Goal: Task Accomplishment & Management: Complete application form

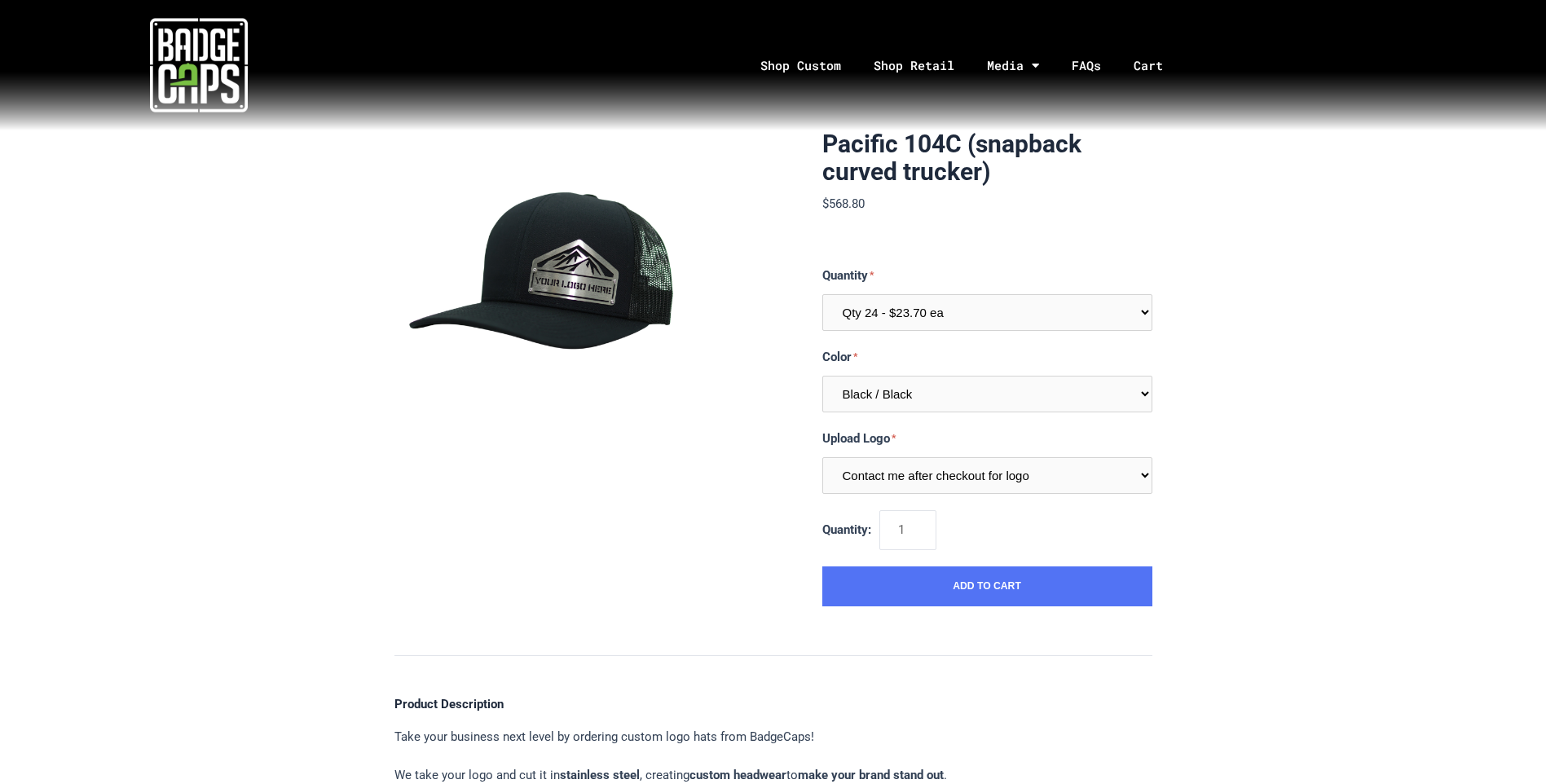
click at [235, 80] on img at bounding box center [198, 65] width 97 height 97
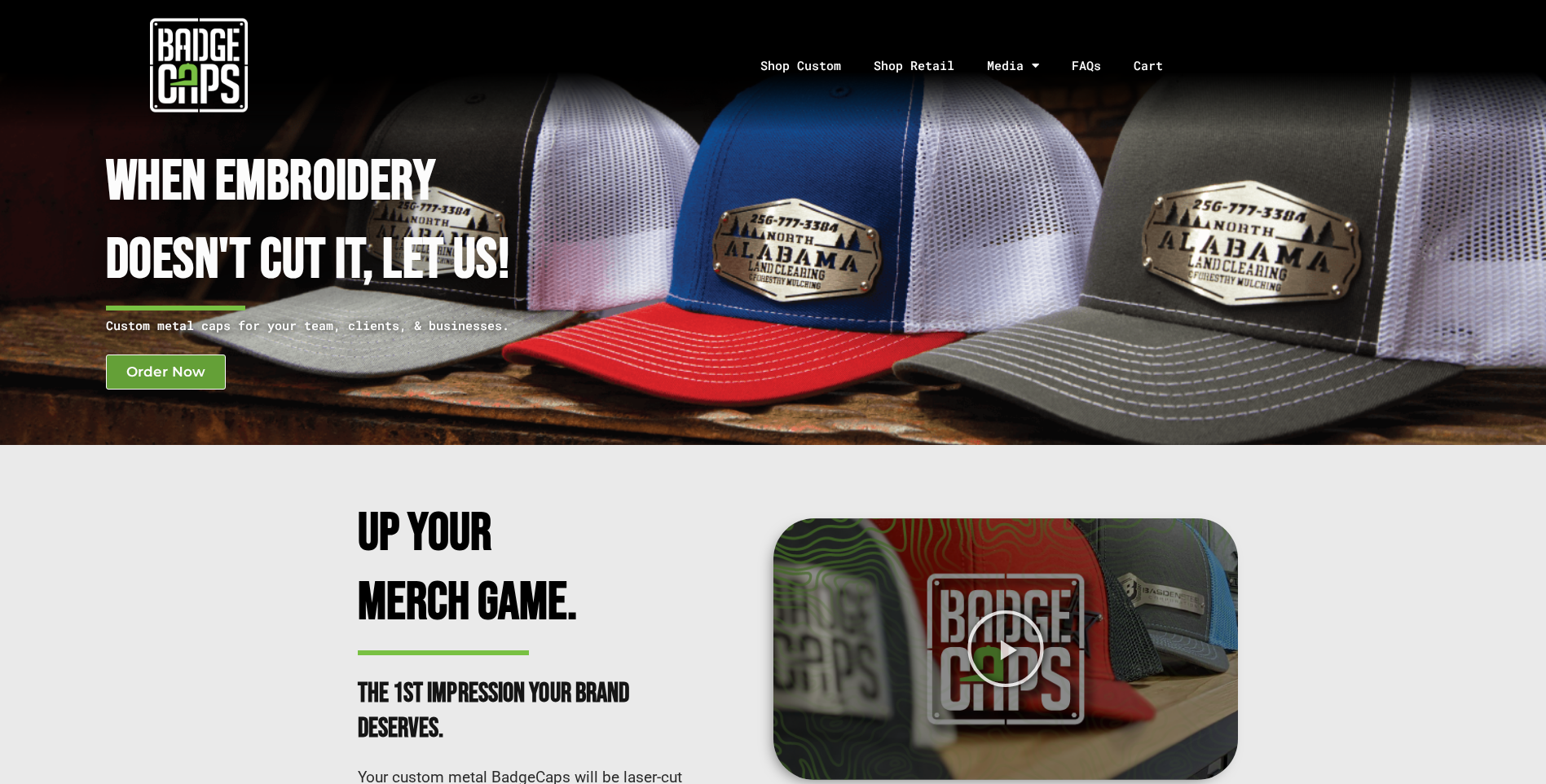
click at [164, 380] on link "Order Now" at bounding box center [165, 372] width 119 height 35
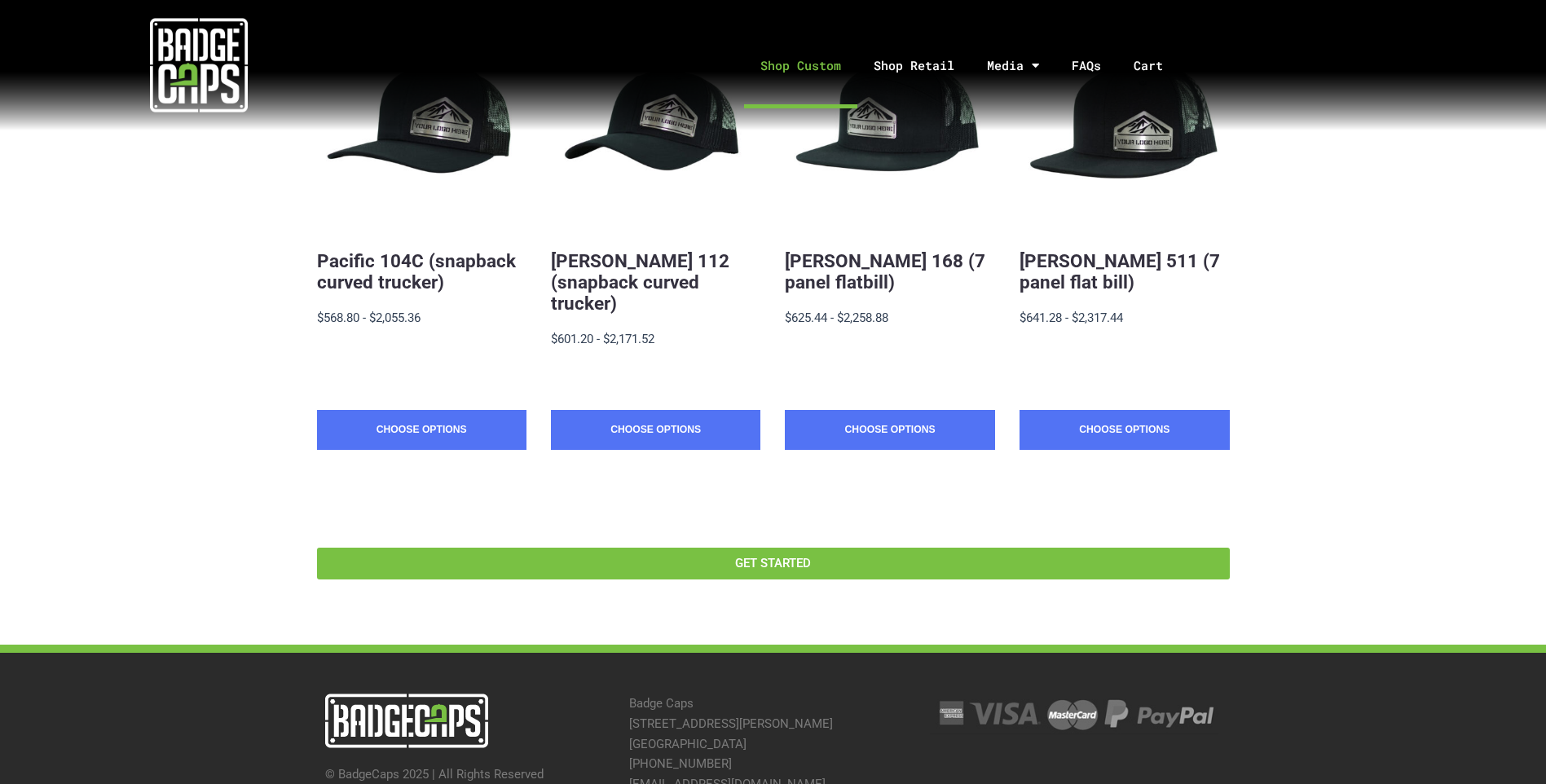
scroll to position [479, 0]
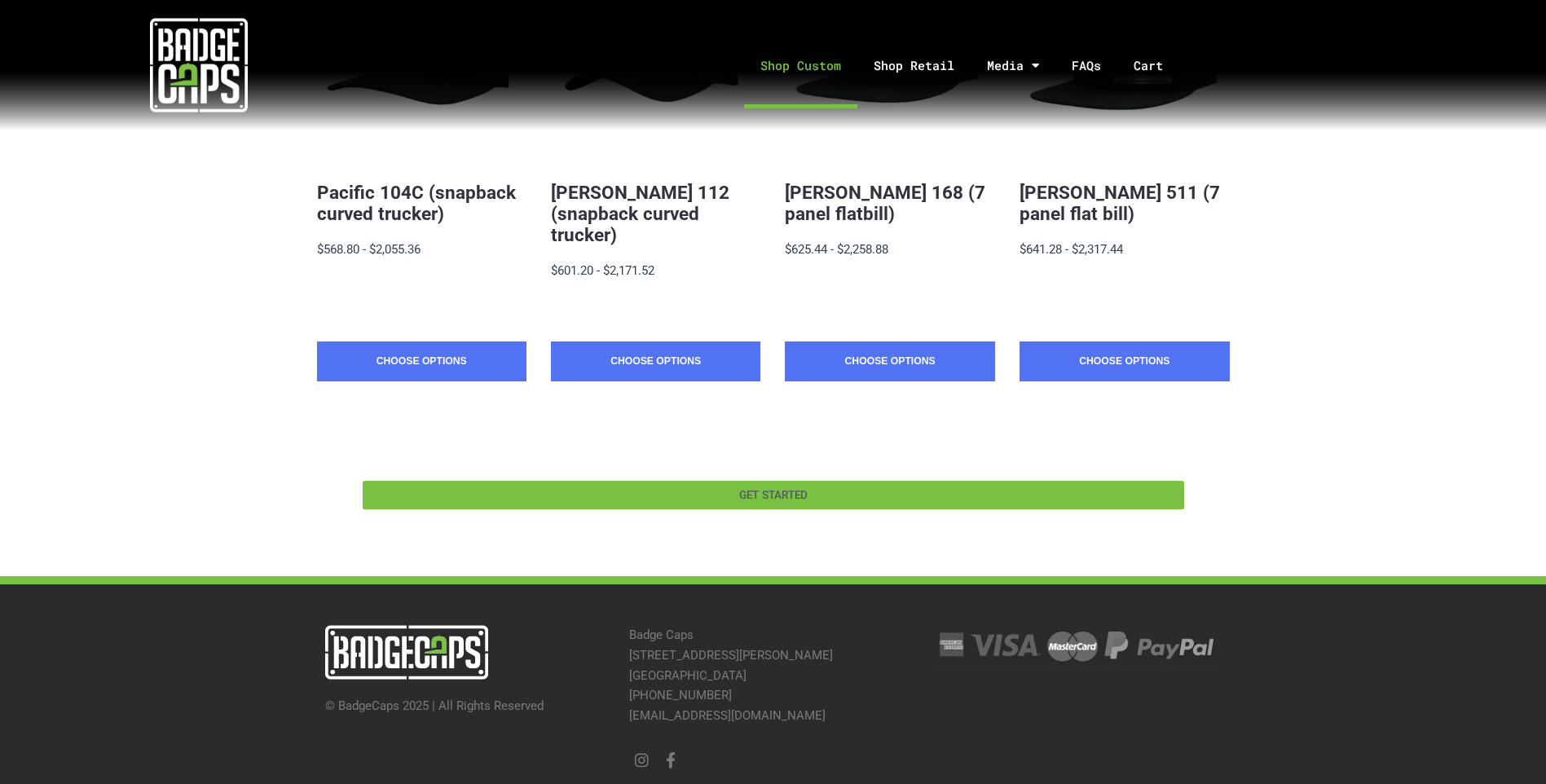
click at [785, 489] on span "GET STARTED" at bounding box center [773, 495] width 69 height 11
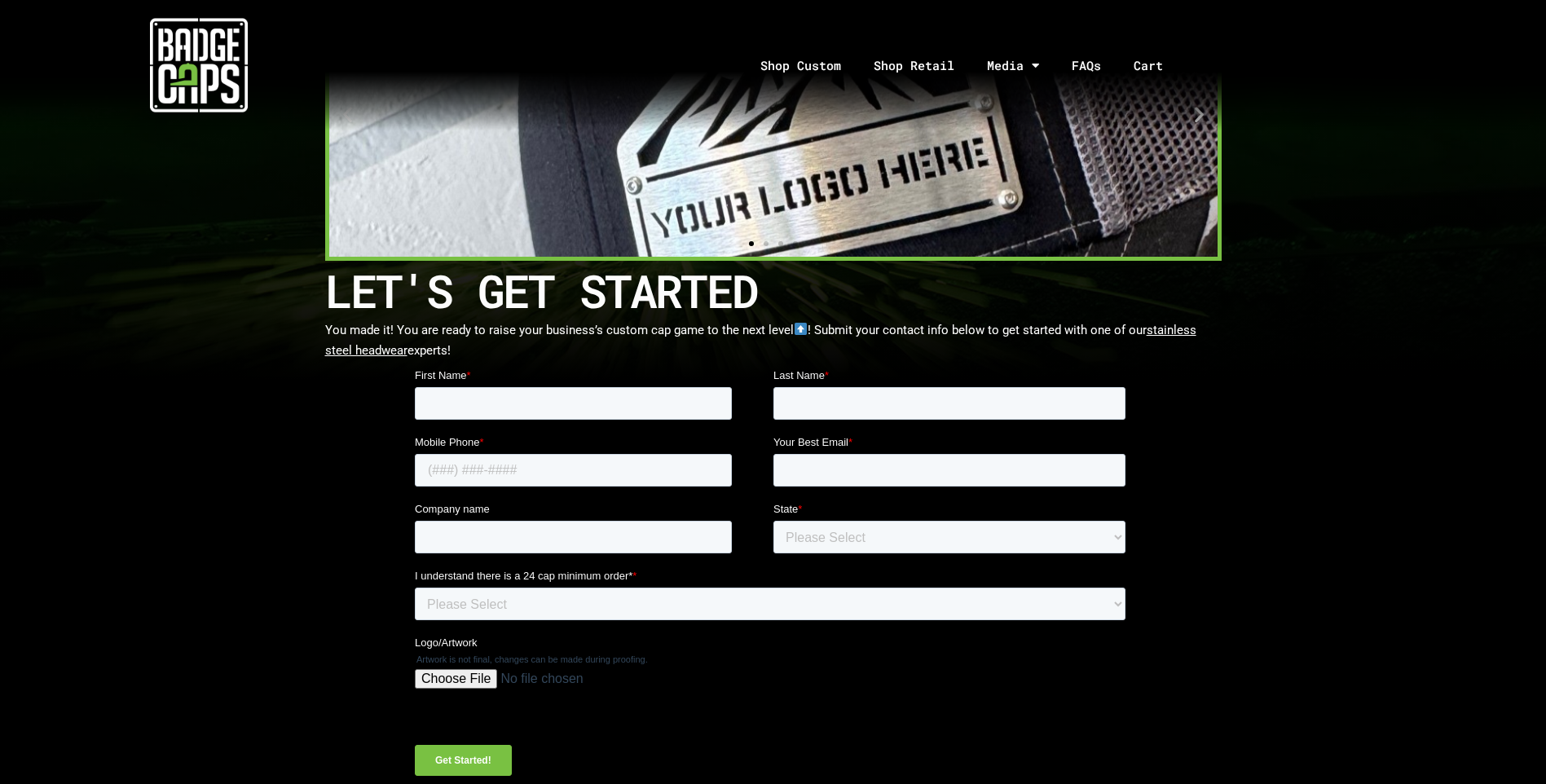
scroll to position [408, 0]
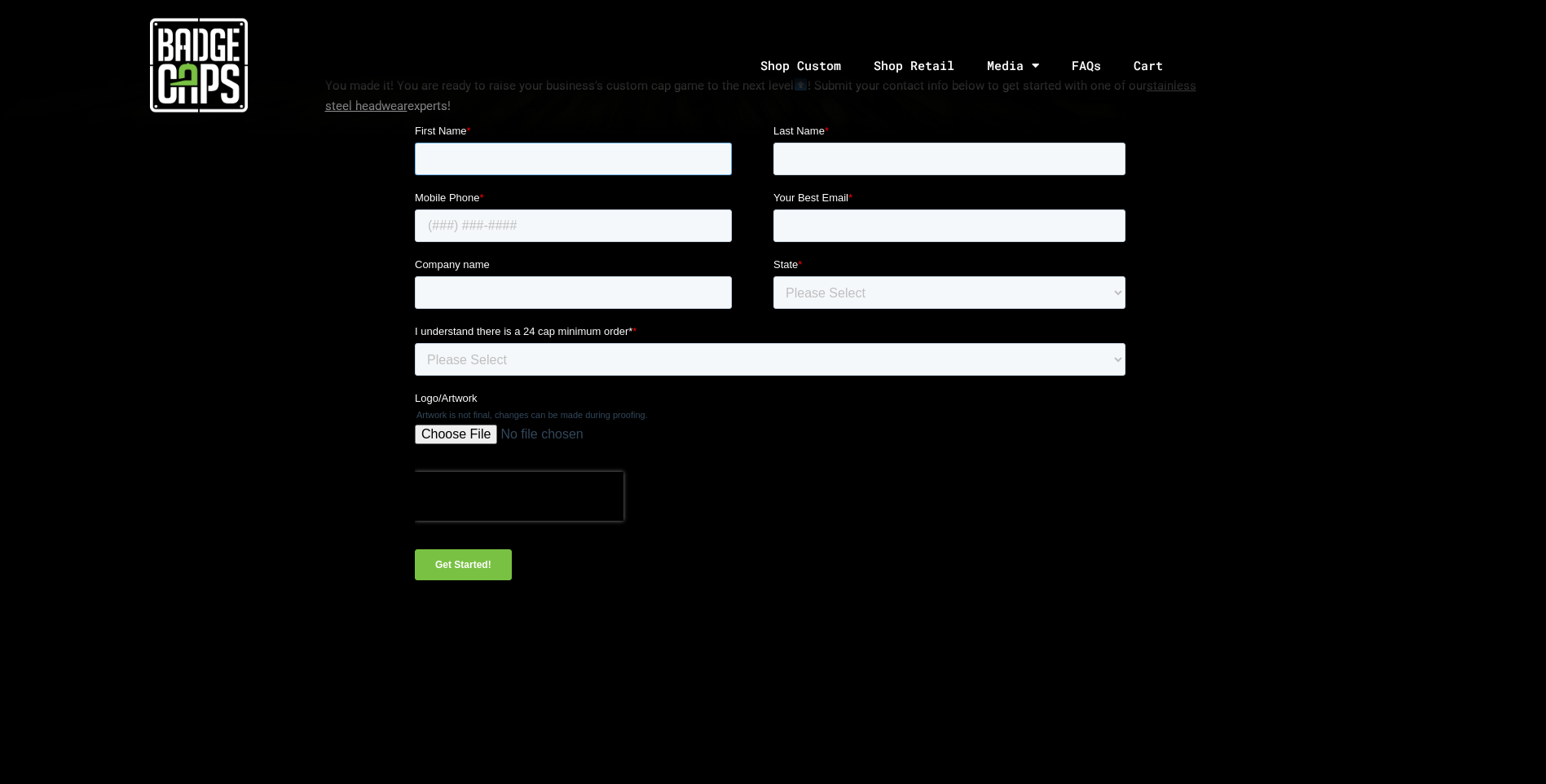
click at [462, 154] on input "First Name *" at bounding box center [572, 158] width 317 height 32
type input "l"
type input "Luis"
click at [790, 156] on input "Last Name *" at bounding box center [948, 158] width 352 height 32
type input "Castro"
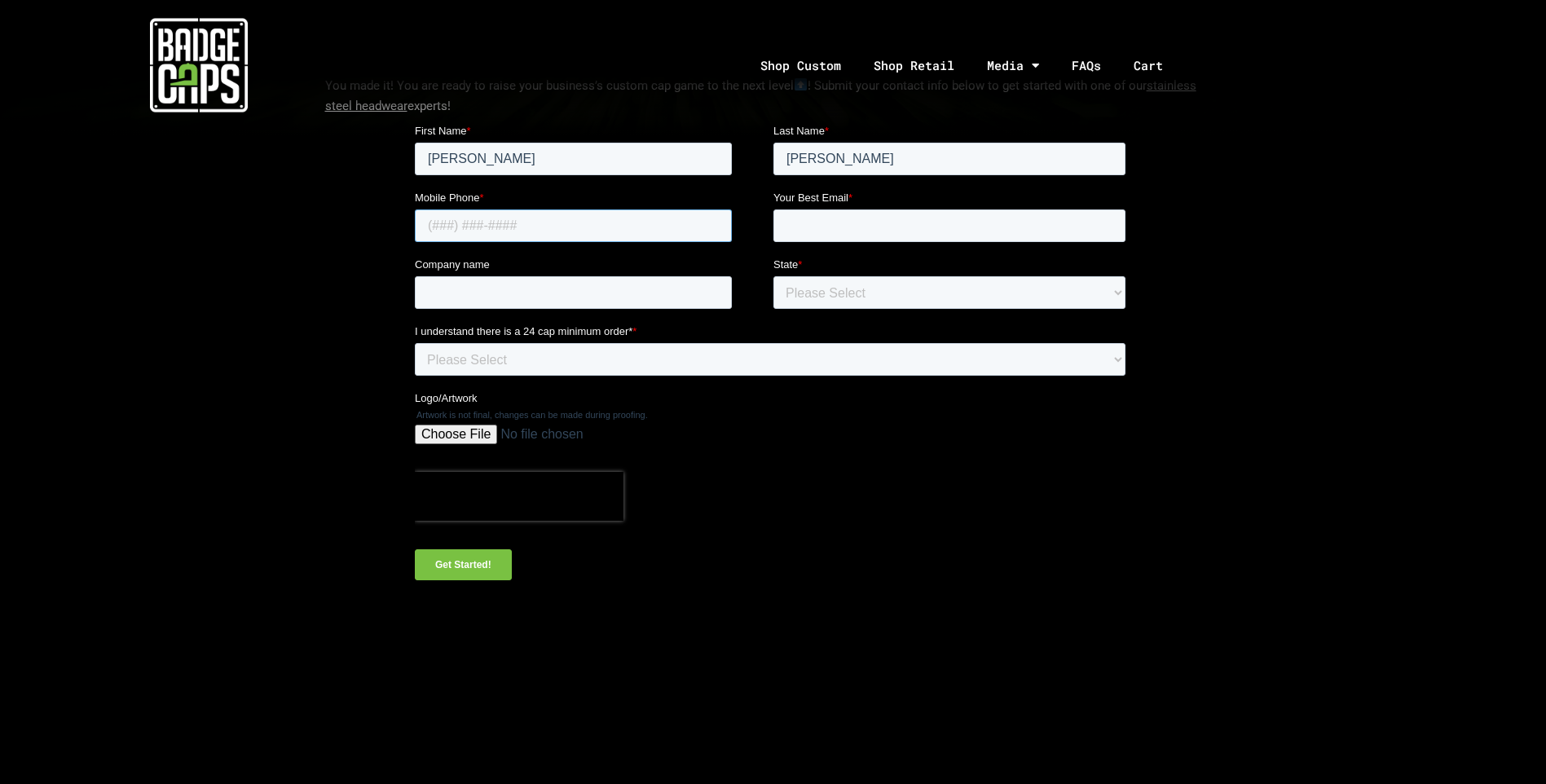
click at [537, 221] on input "Mobile Phone *" at bounding box center [572, 225] width 317 height 32
type input "6614775172"
click at [822, 217] on input "Your Best Email *" at bounding box center [948, 225] width 352 height 32
type input "dcpp2016@gmail.com"
click at [473, 286] on input "Company name" at bounding box center [572, 292] width 317 height 32
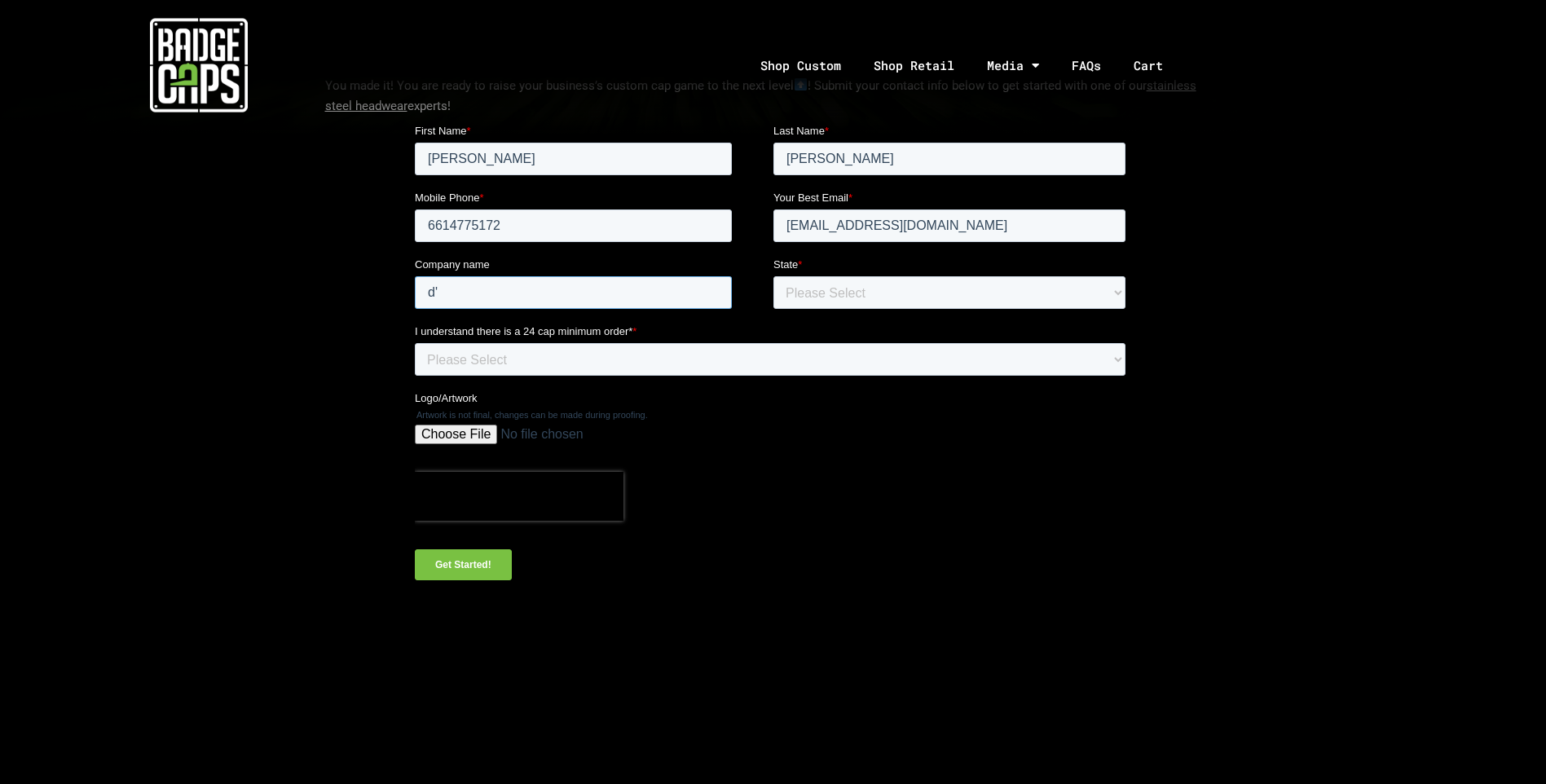
type input "d"
type input "D'Castro Photo & Print"
click at [817, 286] on select "Please Select Outside of USA Alabama Alaska Arizona Arkansas California Colorad…" at bounding box center [948, 292] width 352 height 32
select select "California"
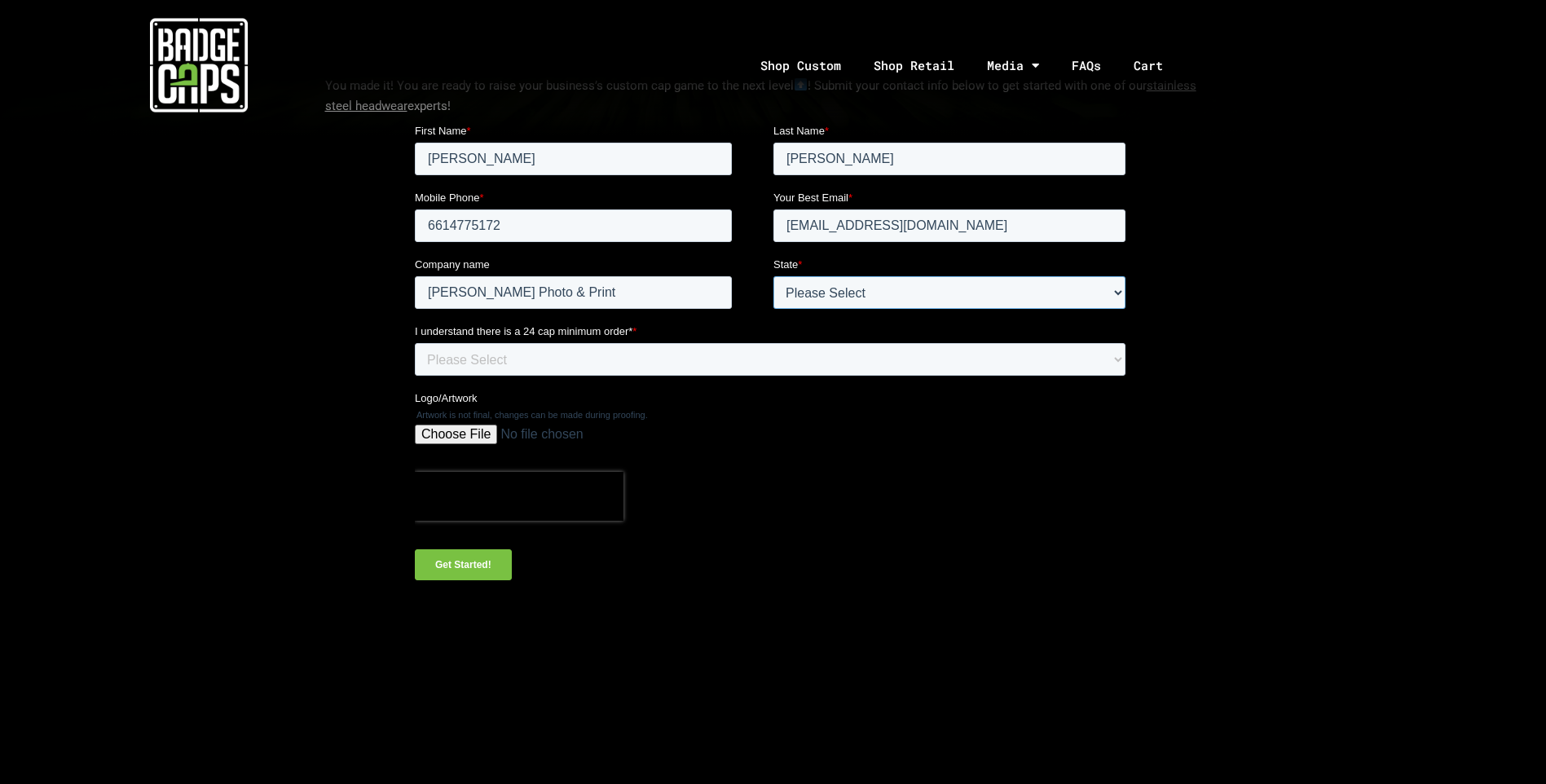
click at [773, 276] on select "Please Select Outside of USA Alabama Alaska Arizona Arkansas California Colorad…" at bounding box center [948, 292] width 352 height 32
click at [474, 370] on select "Please Select Yes" at bounding box center [770, 359] width 711 height 32
select select "Yes"
click at [414, 343] on select "Please Select Yes" at bounding box center [770, 359] width 711 height 32
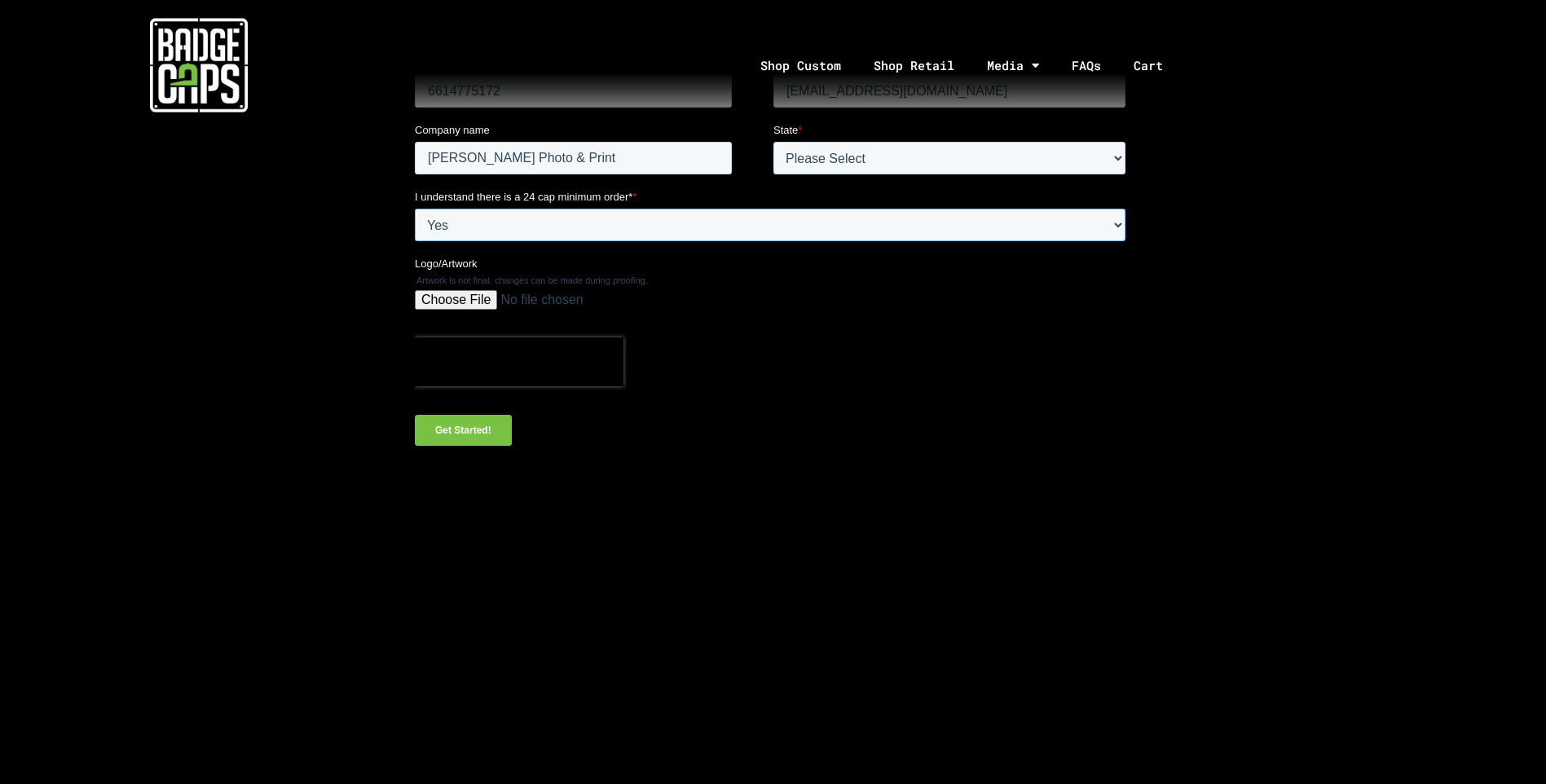
scroll to position [570, 0]
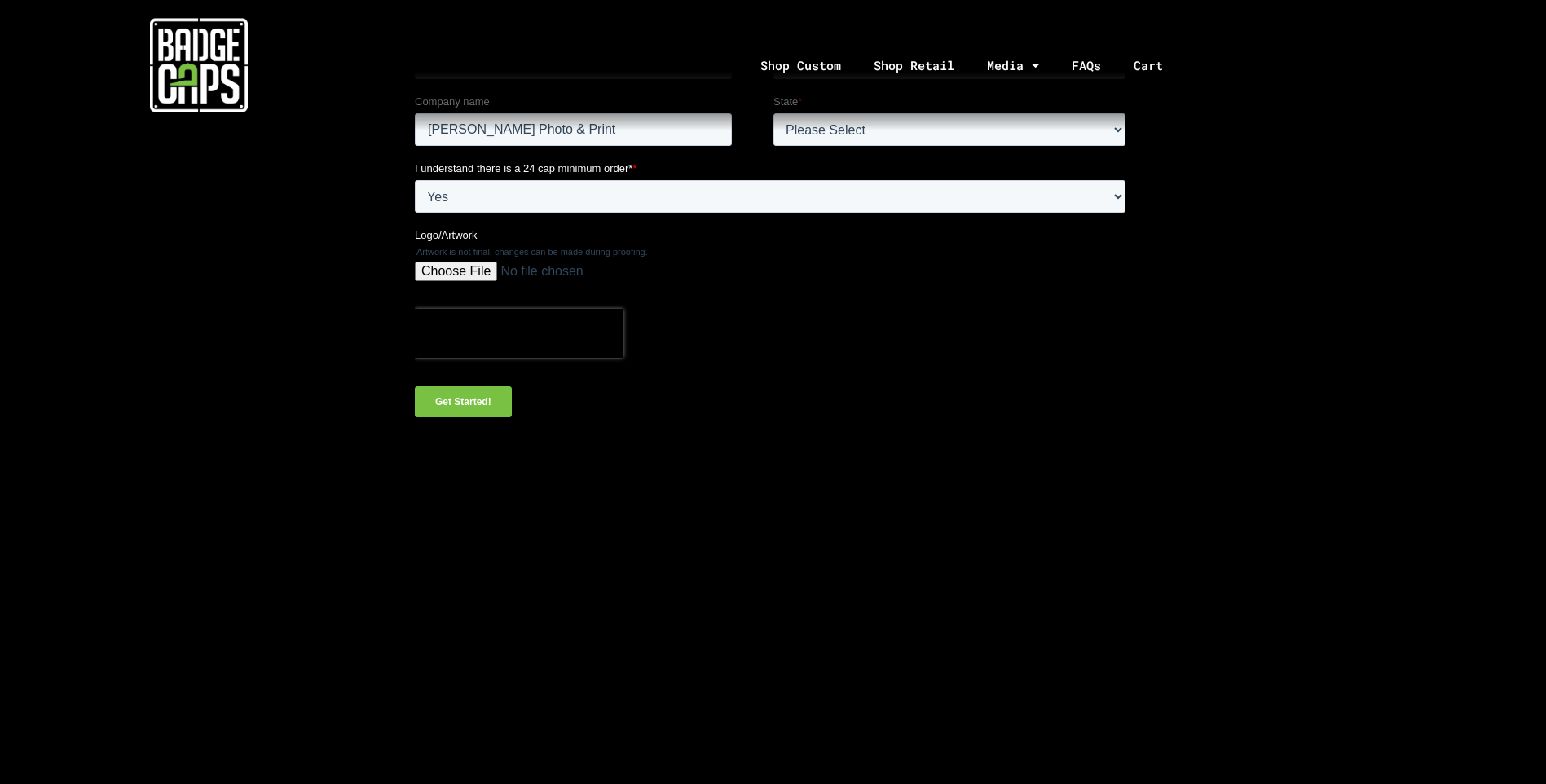
click at [474, 272] on input "Logo/Artwork" at bounding box center [770, 278] width 711 height 32
type input "C:\fakepath\HAT-CASTRO-PNG.png"
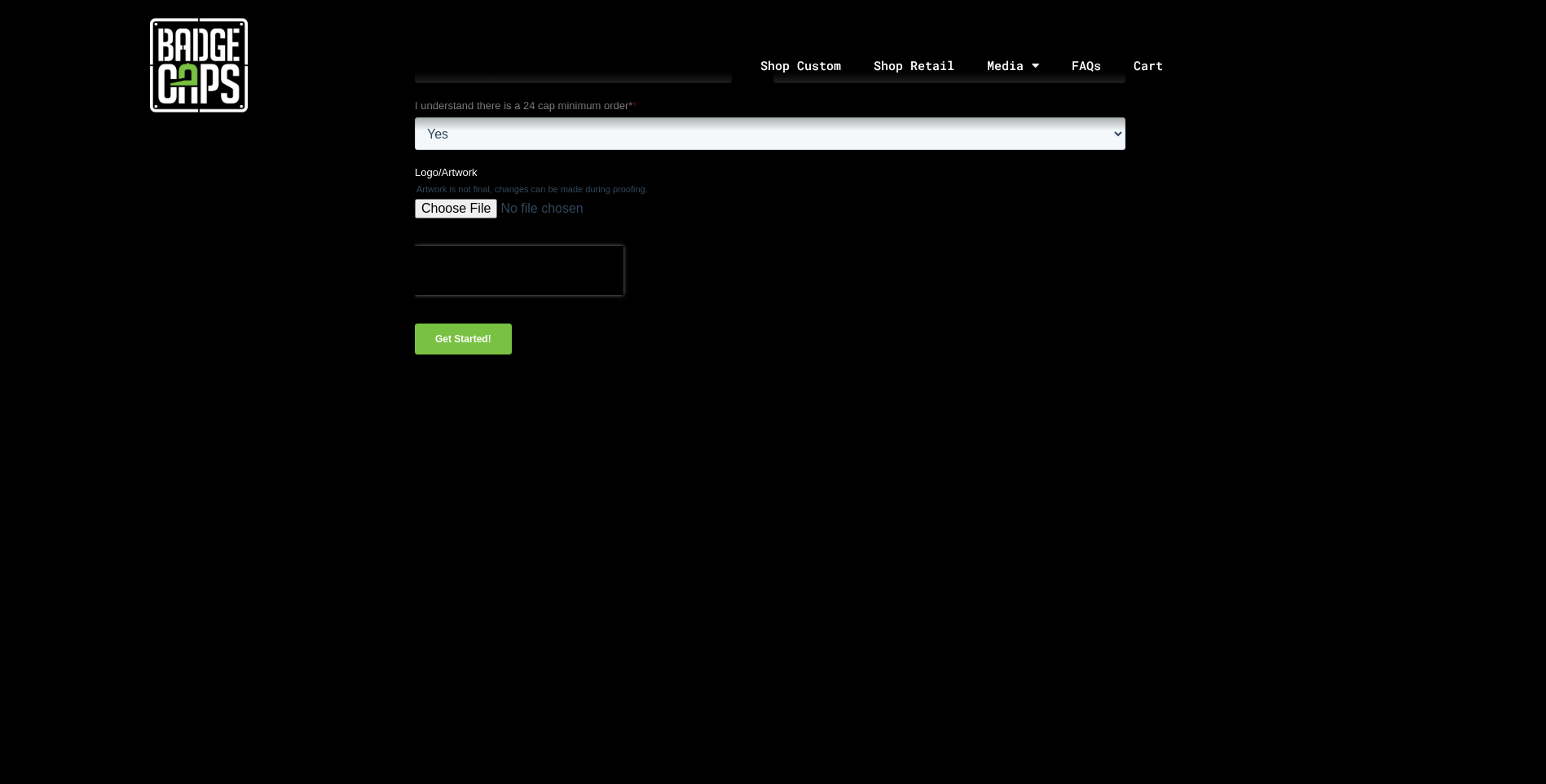
scroll to position [652, 0]
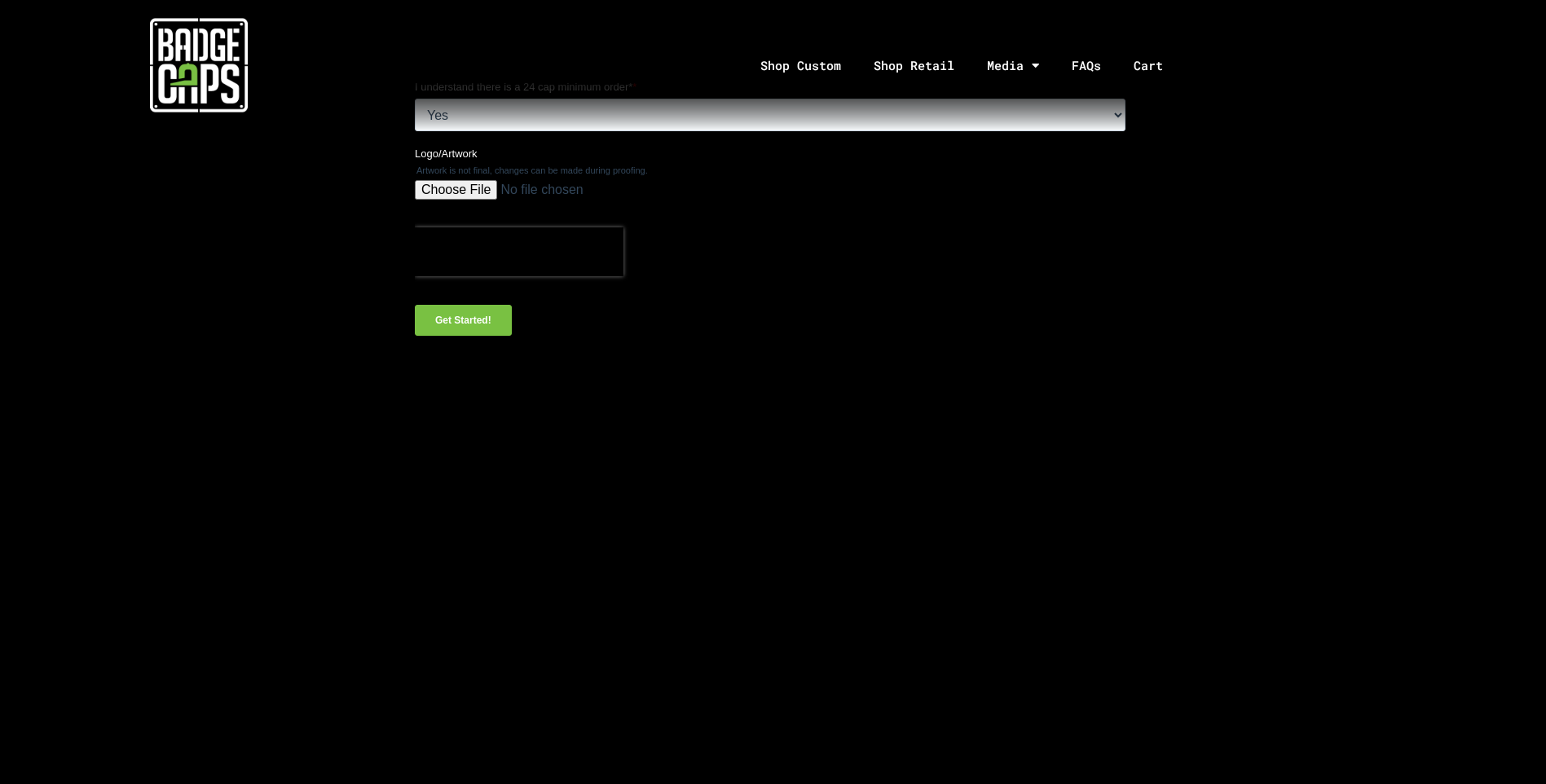
click at [477, 316] on input "Get Started!" at bounding box center [463, 321] width 97 height 31
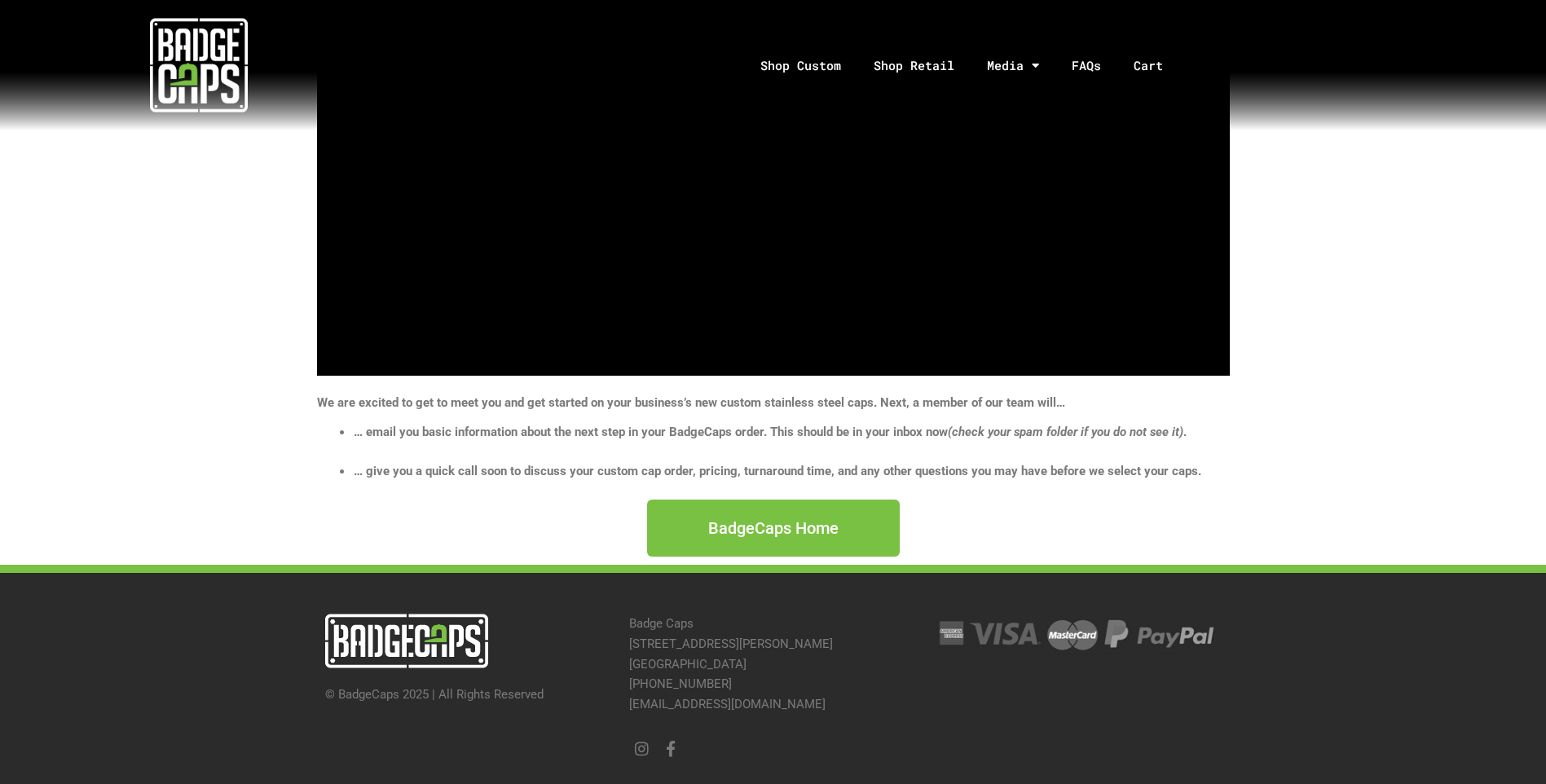
scroll to position [361, 0]
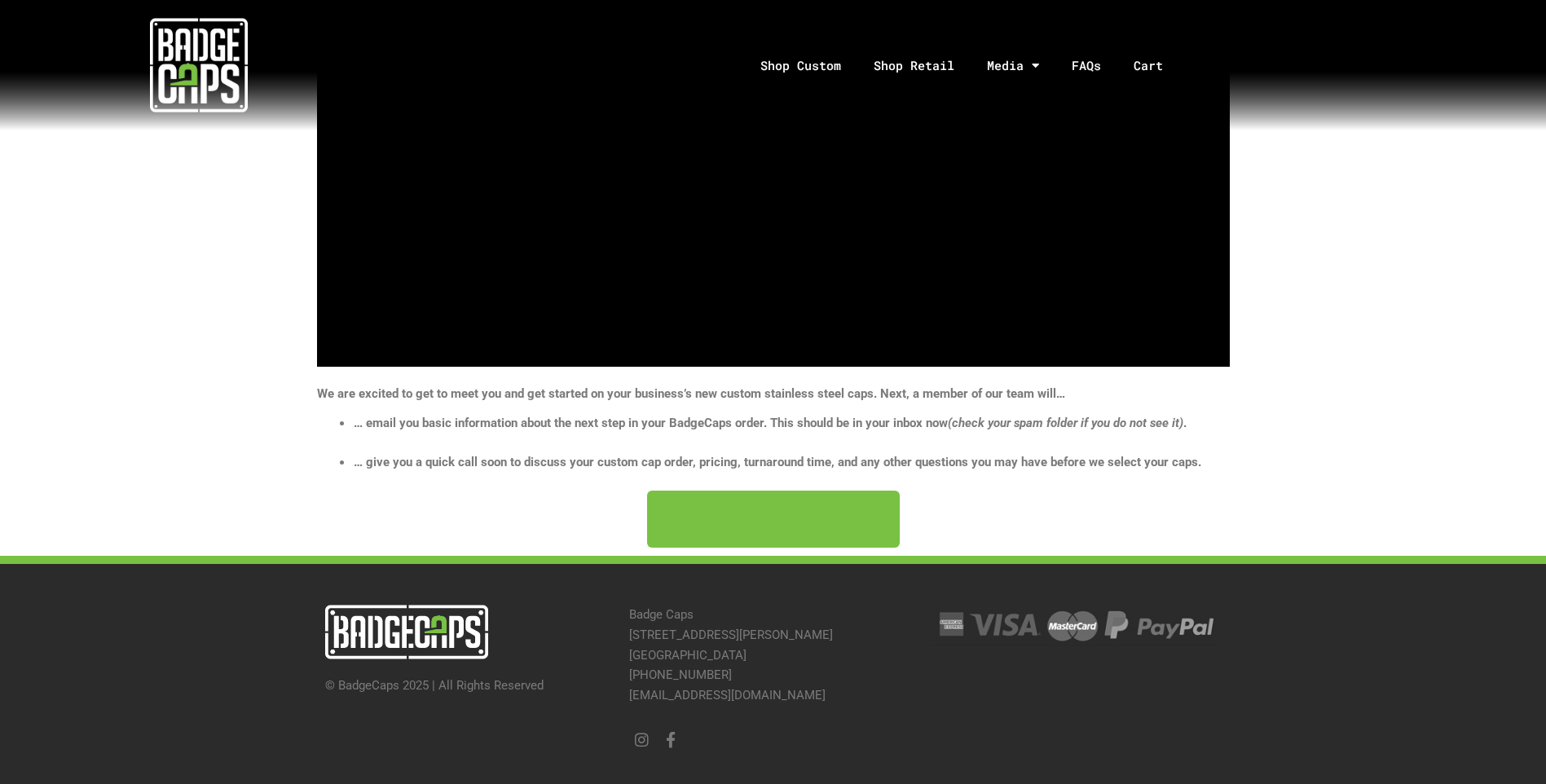
click at [772, 517] on span "BadgeCaps Home" at bounding box center [773, 519] width 130 height 17
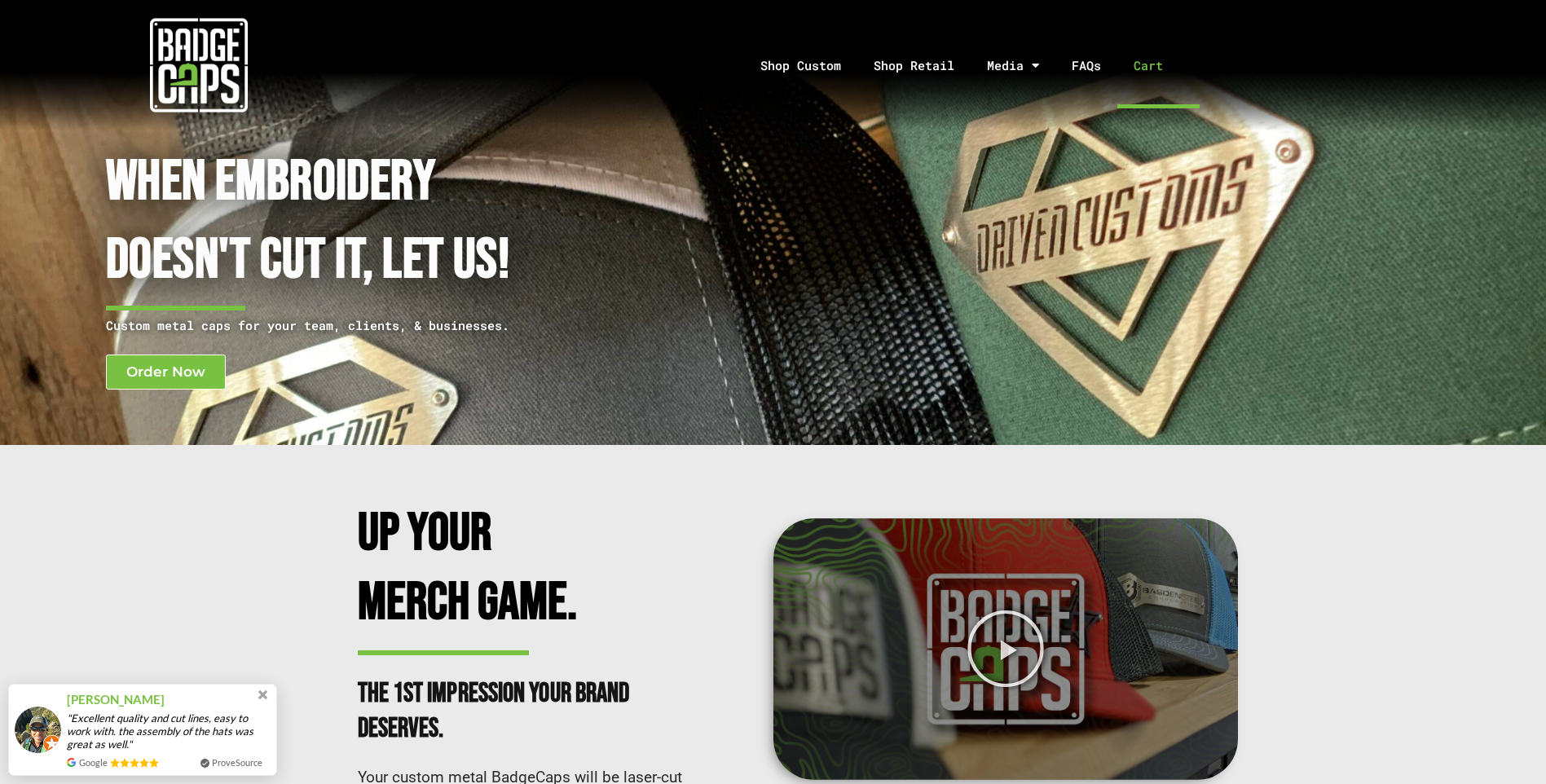
click at [1133, 66] on link "Cart" at bounding box center [1159, 65] width 83 height 85
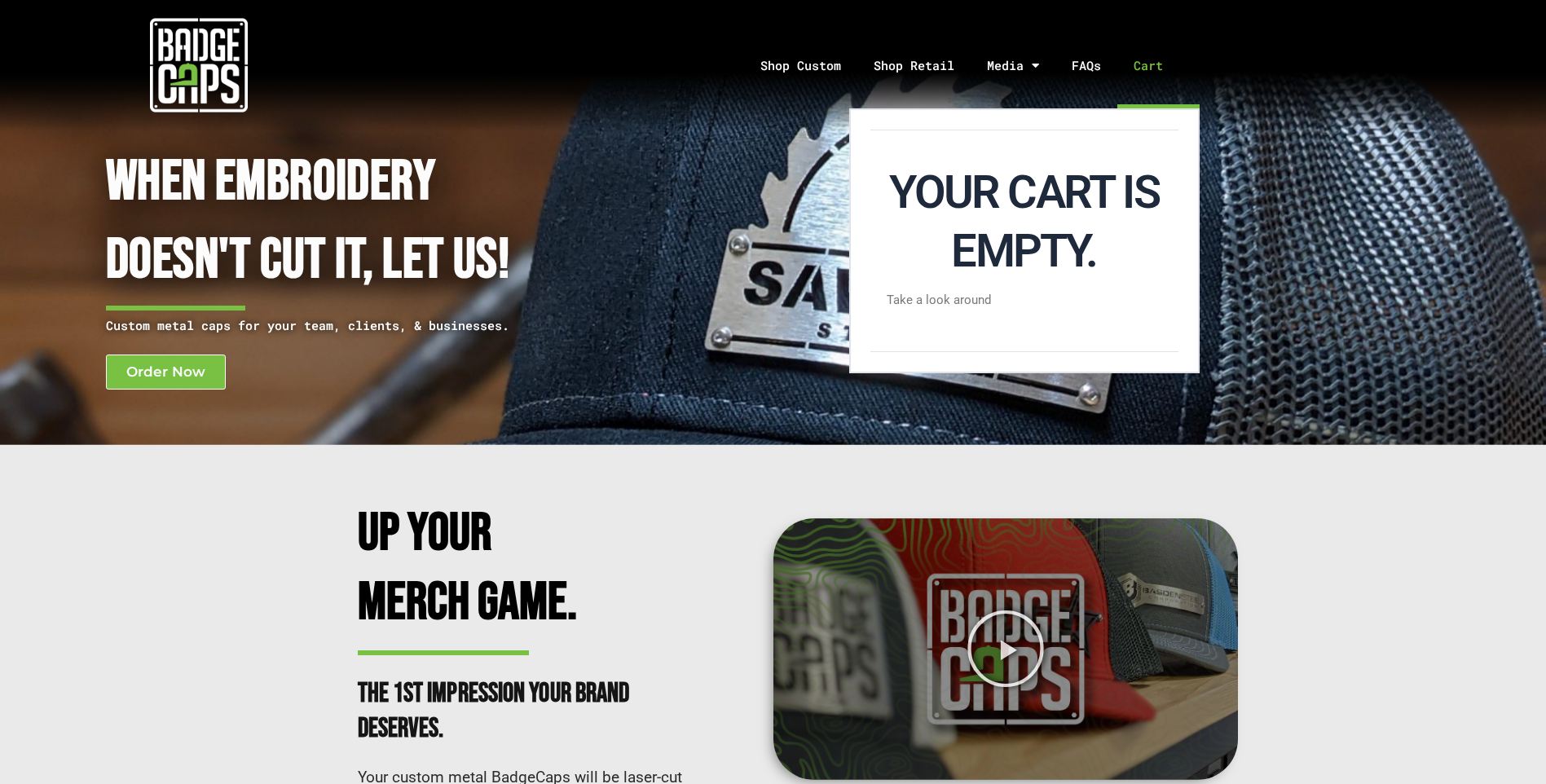
click at [1143, 69] on link "Cart" at bounding box center [1159, 65] width 83 height 85
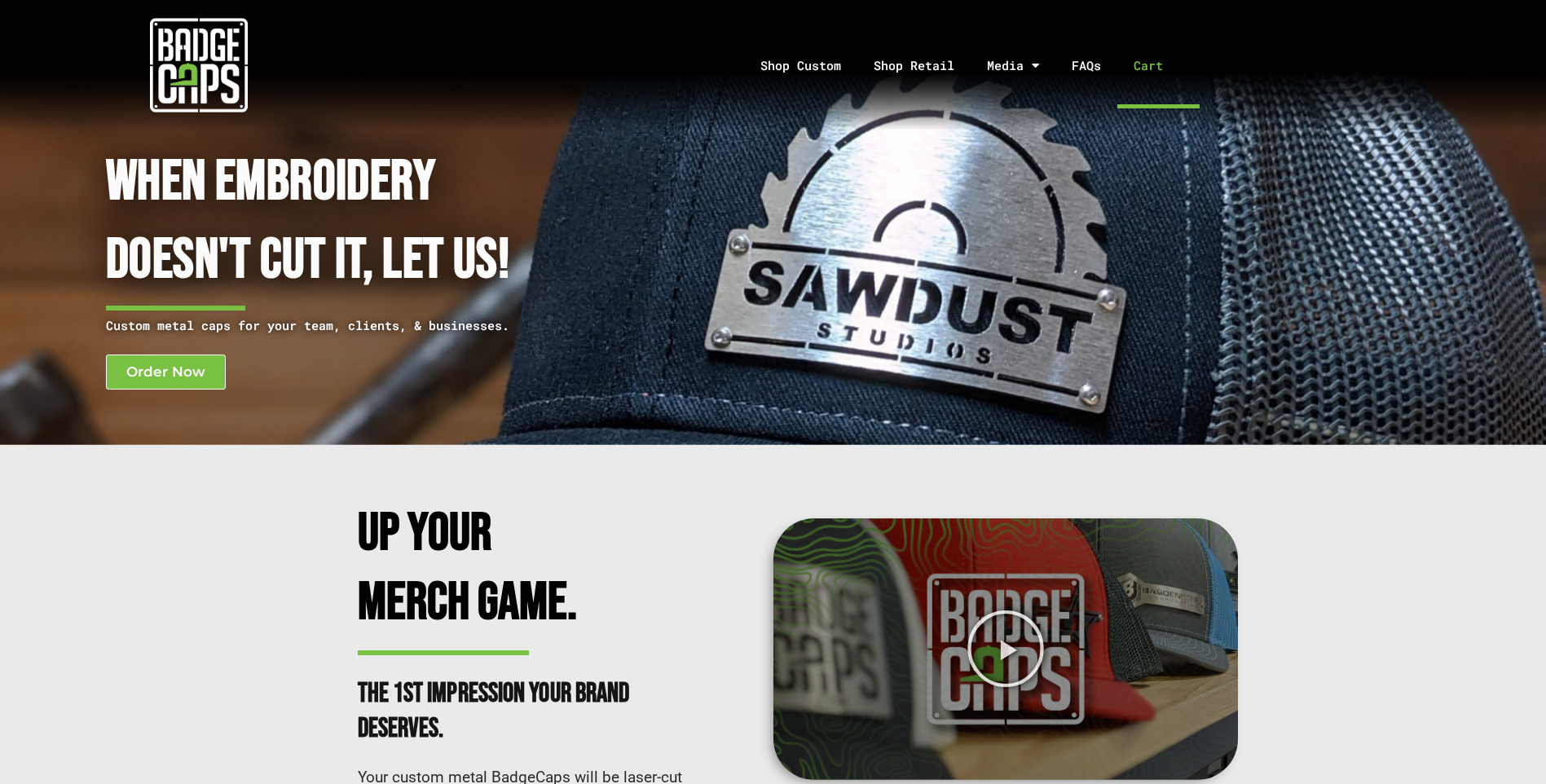
click at [1154, 64] on link "Cart" at bounding box center [1159, 65] width 83 height 85
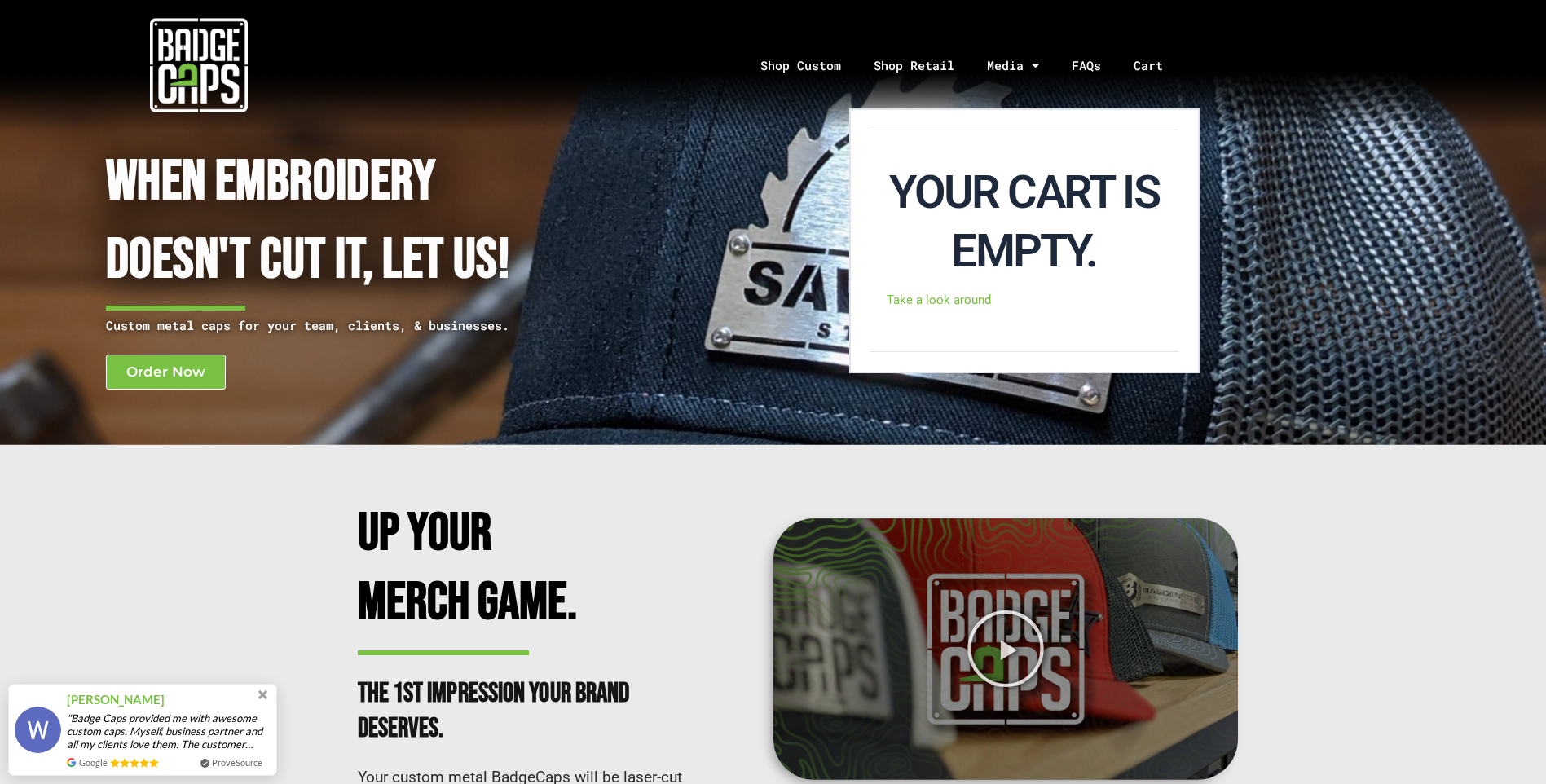
click at [953, 300] on link "Take a look around" at bounding box center [1024, 299] width 308 height 38
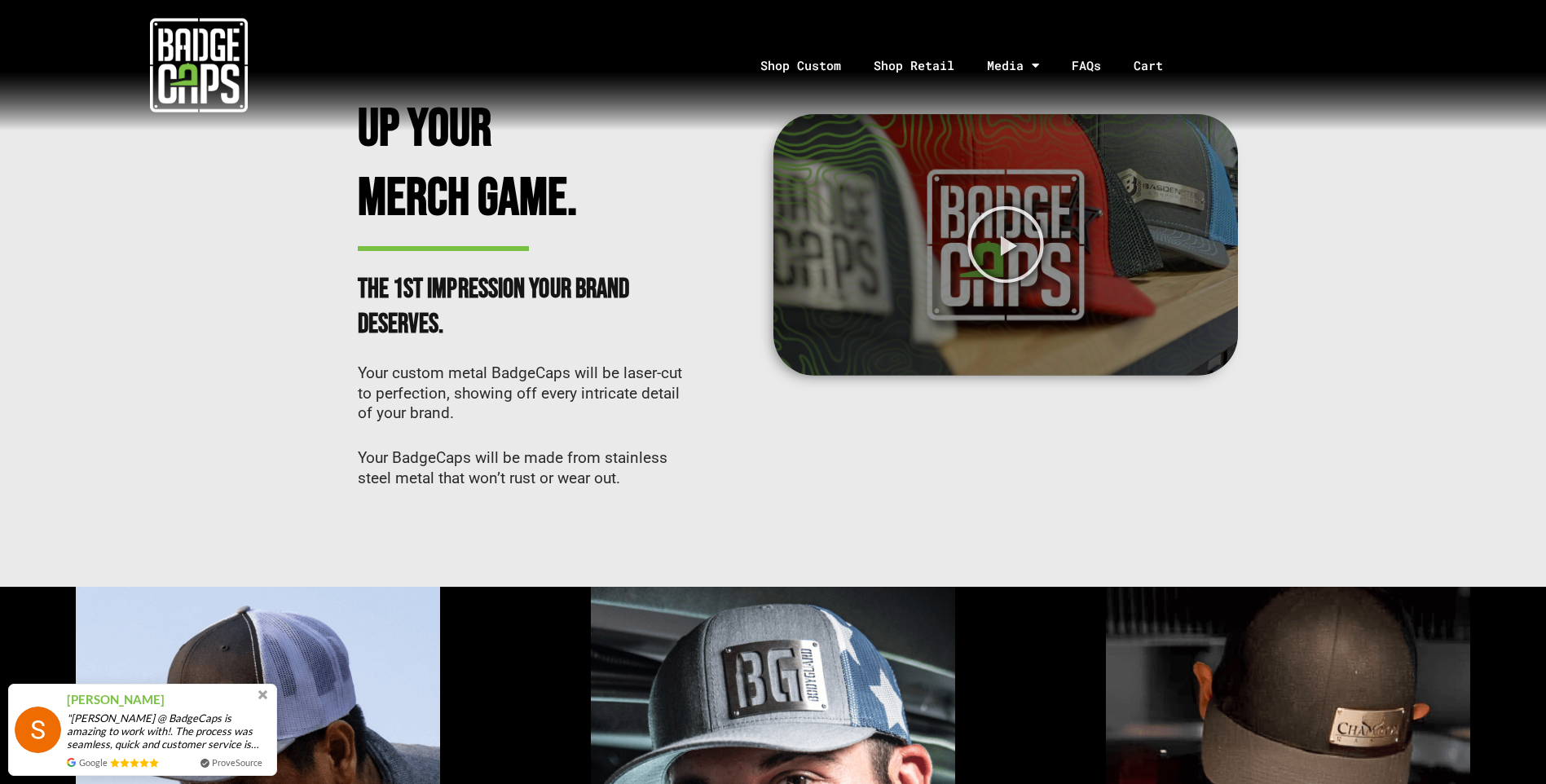
scroll to position [488, 0]
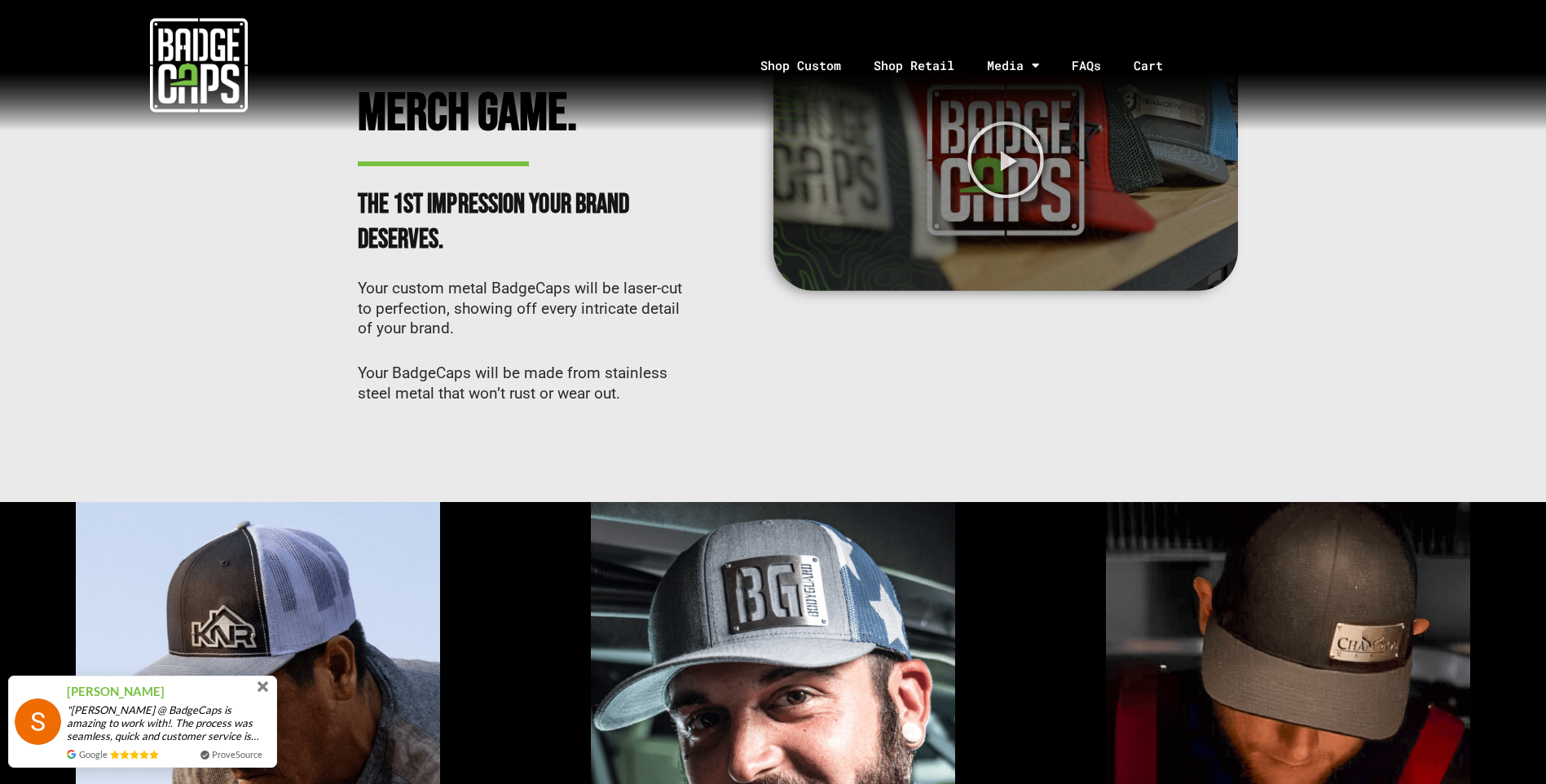
click at [263, 681] on span at bounding box center [264, 686] width 18 height 18
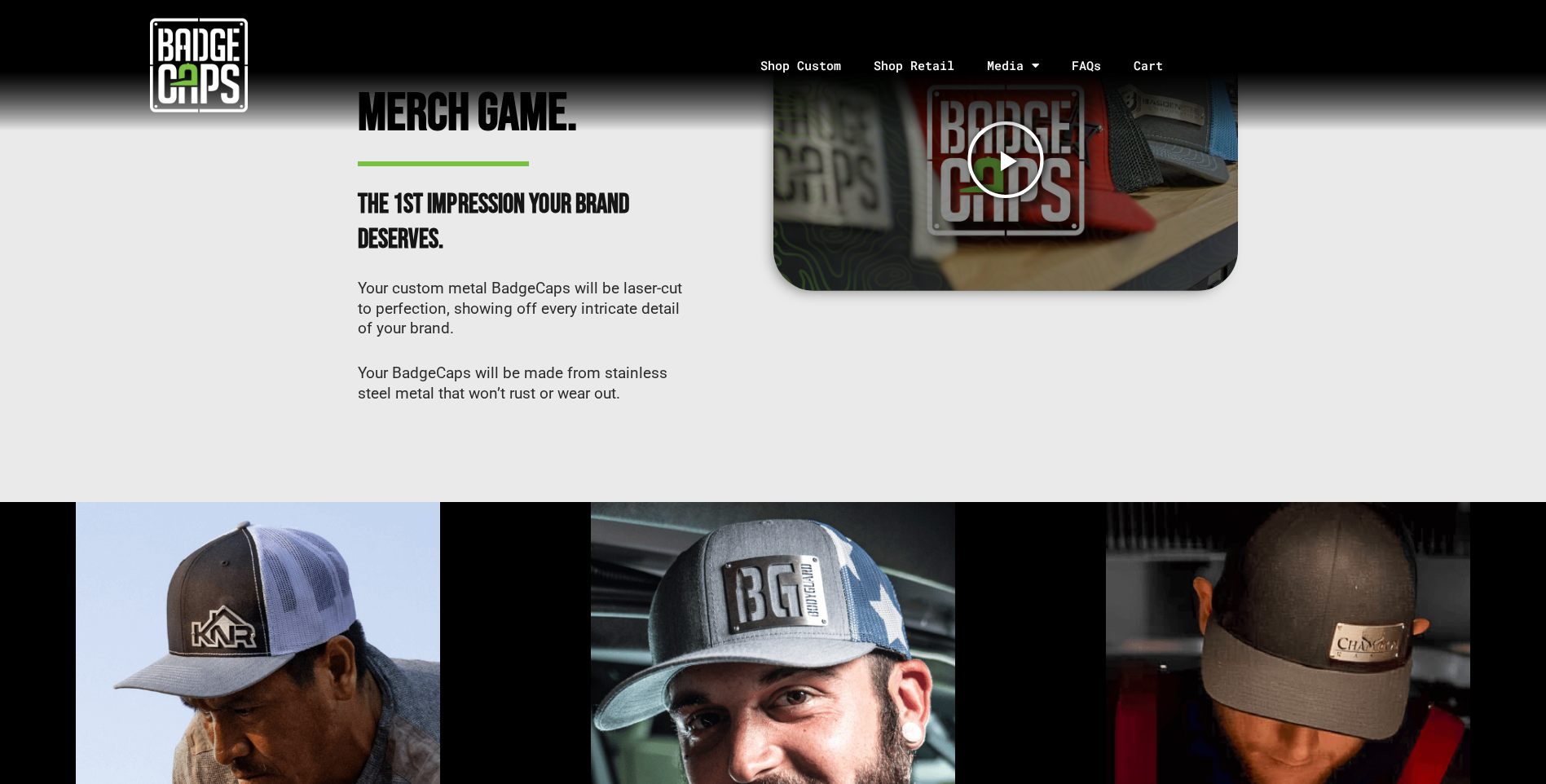
scroll to position [0, 0]
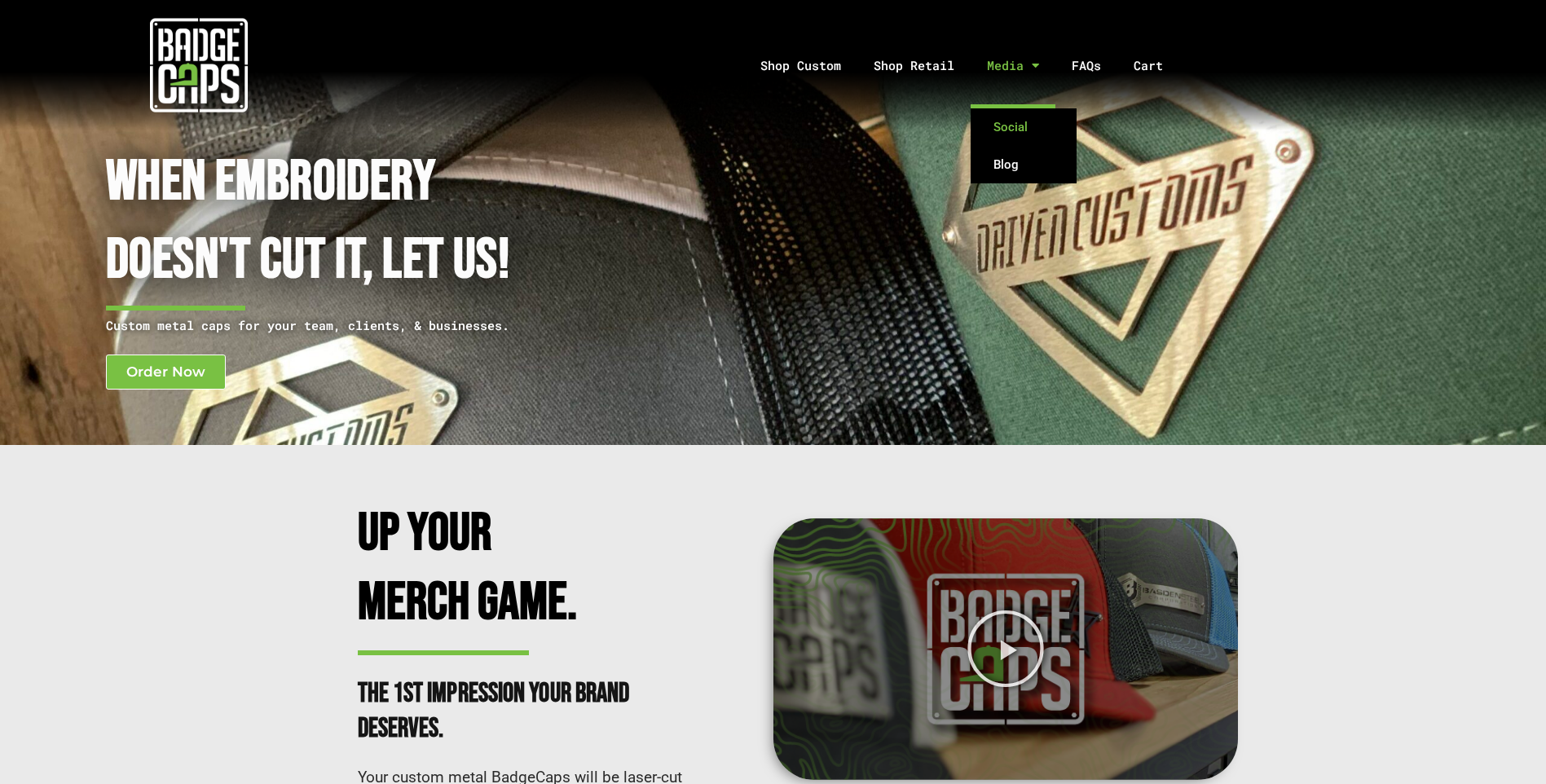
click at [1017, 130] on link "Social" at bounding box center [1023, 127] width 106 height 38
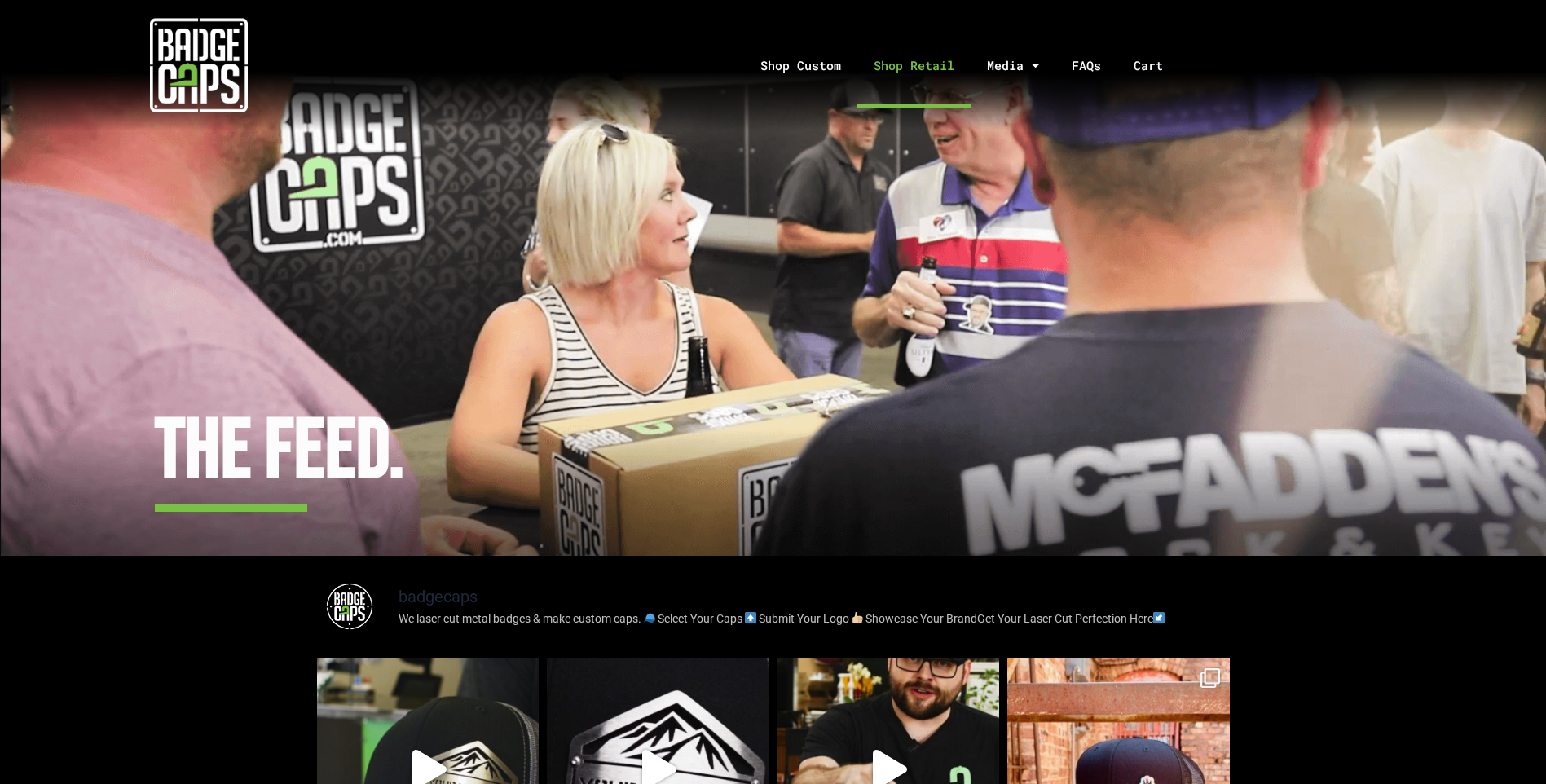
click at [922, 68] on link "Shop Retail" at bounding box center [913, 65] width 113 height 85
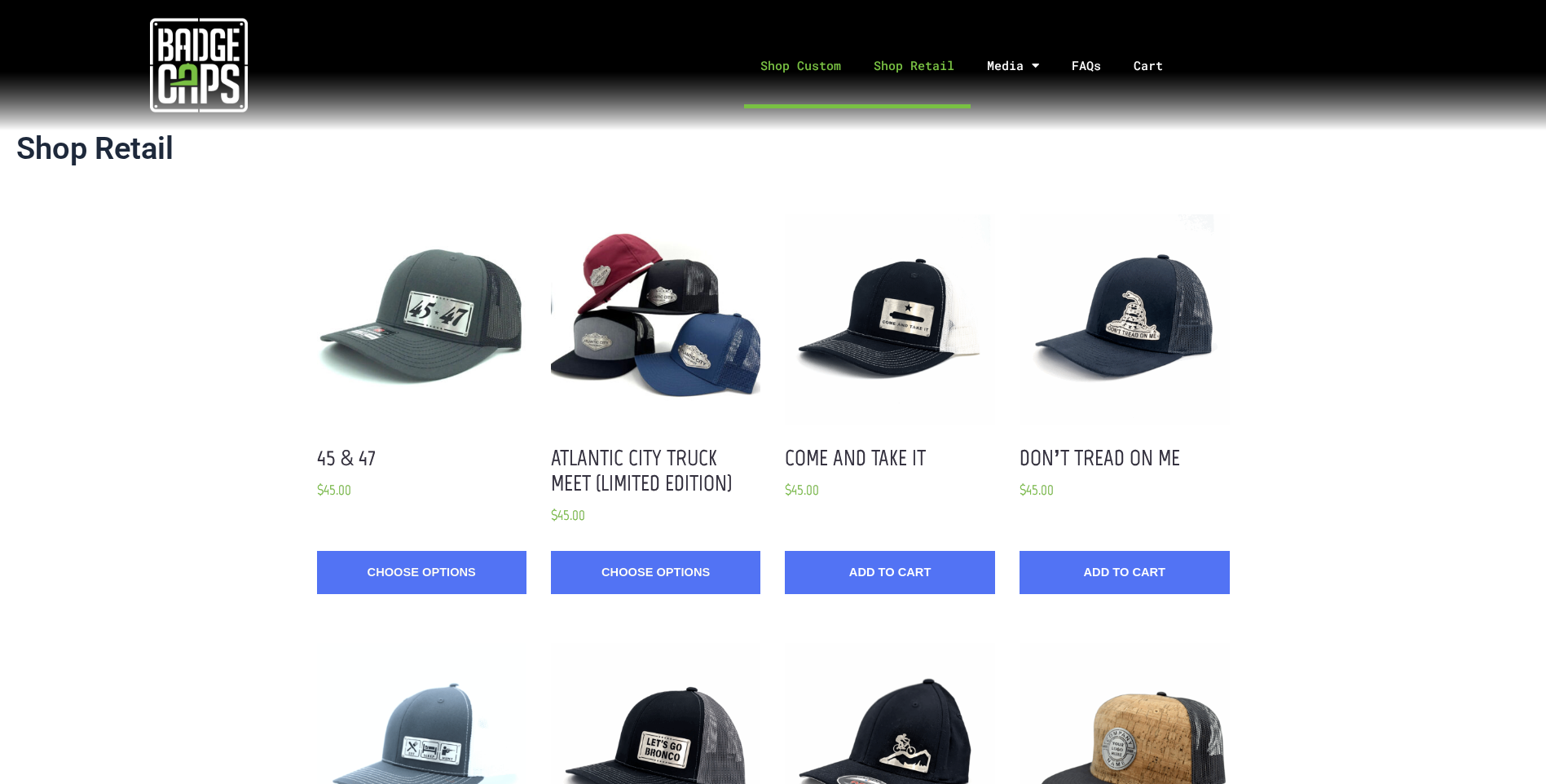
click at [821, 61] on link "Shop Custom" at bounding box center [800, 65] width 113 height 85
